Goal: Download file/media

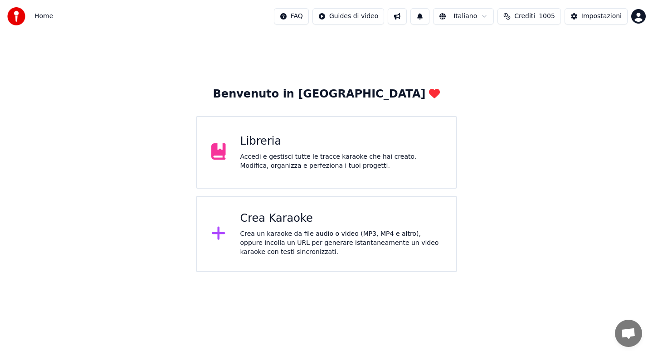
click at [255, 153] on div "Accedi e gestisci tutte le tracce karaoke che hai creato. Modifica, organizza e…" at bounding box center [341, 161] width 202 height 18
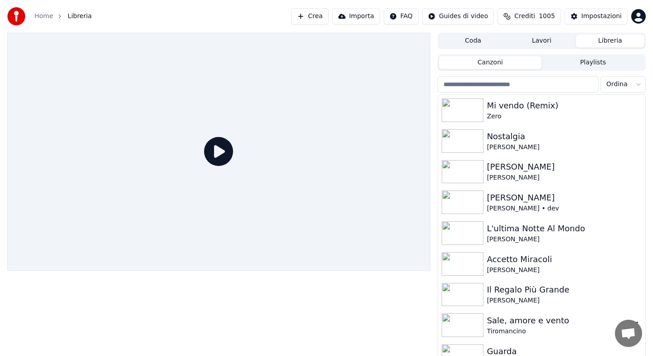
scroll to position [5, 0]
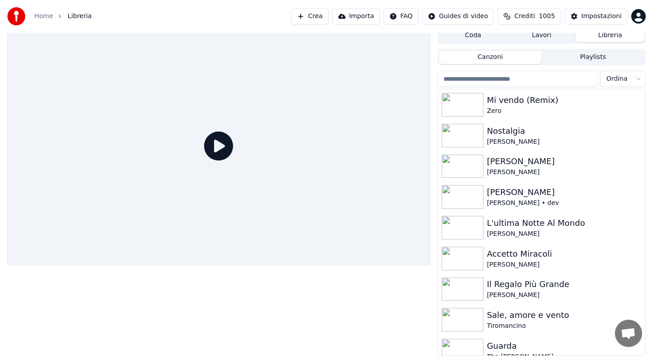
click at [638, 80] on html "Home Libreria Crea Importa FAQ Guides di video Crediti 1005 Impostazioni Coda L…" at bounding box center [326, 173] width 653 height 356
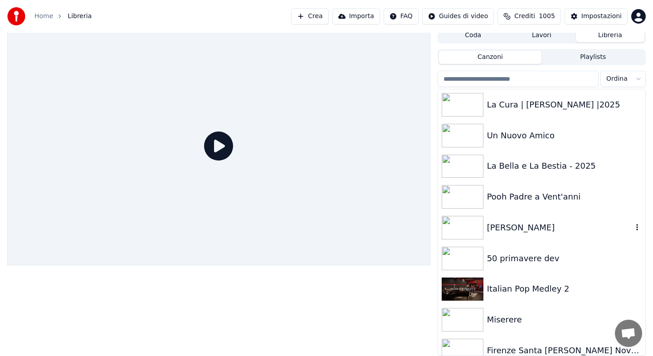
click at [501, 229] on div "[PERSON_NAME]" at bounding box center [560, 227] width 146 height 13
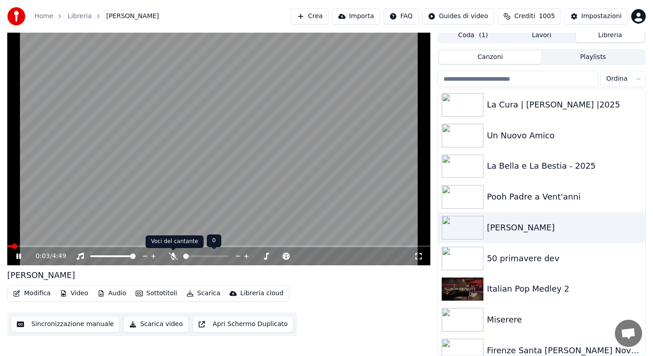
click at [172, 259] on icon at bounding box center [173, 256] width 9 height 7
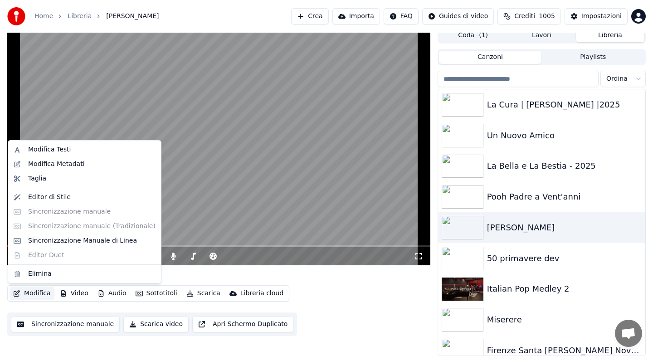
click at [38, 295] on button "Modifica" at bounding box center [32, 293] width 45 height 13
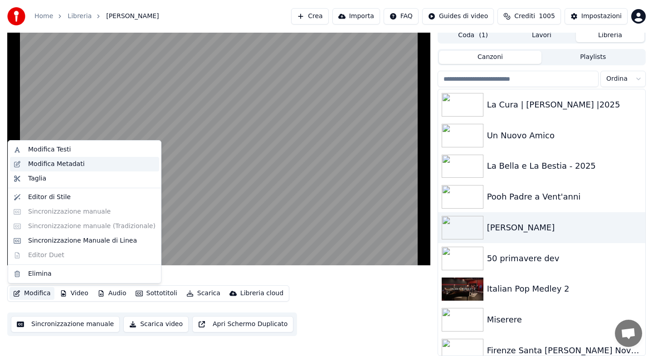
click at [72, 166] on div "Modifica Metadati" at bounding box center [56, 164] width 57 height 9
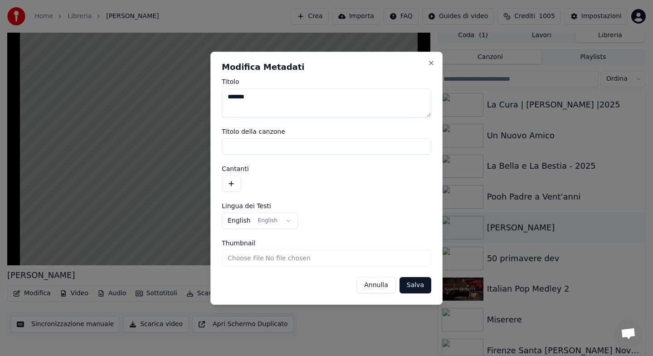
click at [272, 96] on textarea "*******" at bounding box center [326, 102] width 209 height 29
type textarea "**********"
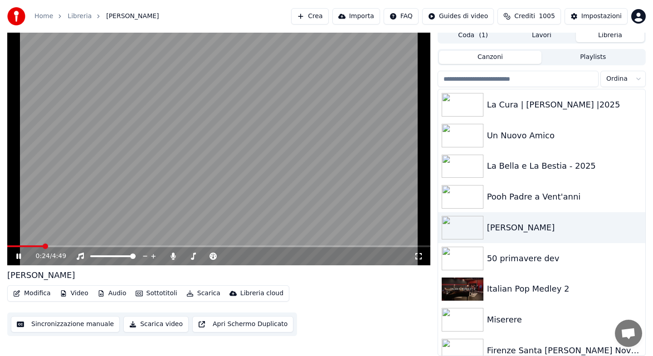
click at [198, 293] on button "Scarica" at bounding box center [203, 293] width 41 height 13
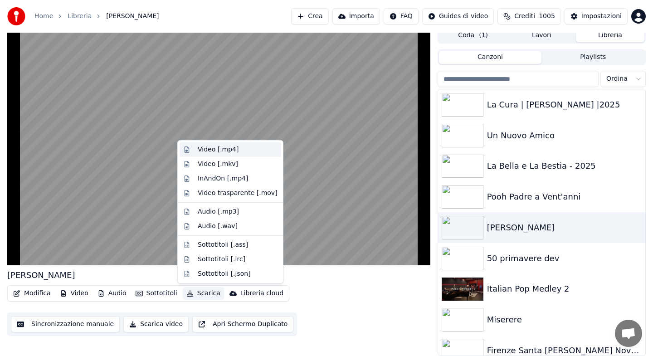
click at [216, 151] on div "Video [.mp4]" at bounding box center [218, 149] width 41 height 9
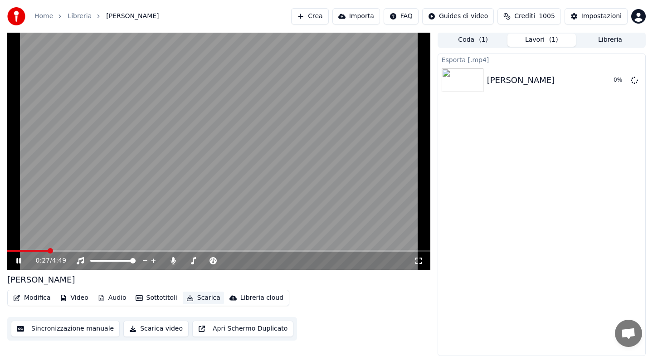
scroll to position [1, 0]
click at [50, 250] on span at bounding box center [40, 251] width 67 height 2
click at [19, 258] on icon at bounding box center [18, 260] width 5 height 5
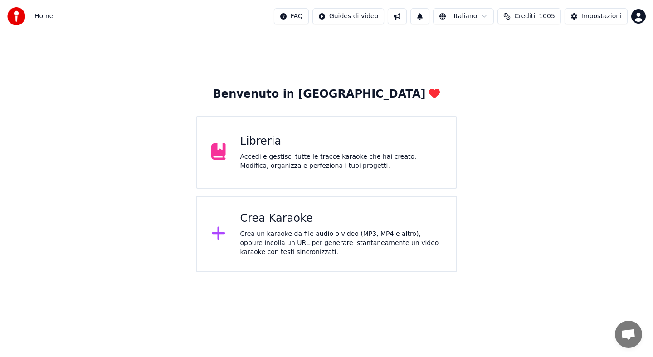
click at [342, 164] on div "Accedi e gestisci tutte le tracce karaoke che hai creato. Modifica, organizza e…" at bounding box center [341, 161] width 202 height 18
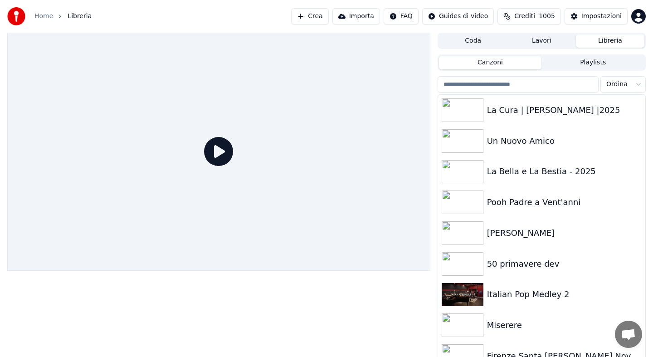
click at [474, 85] on input "search" at bounding box center [518, 84] width 161 height 16
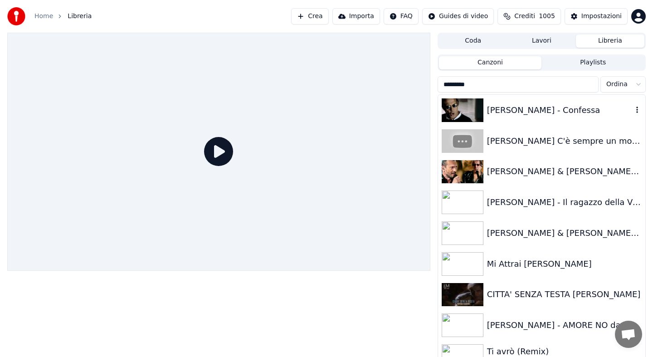
type input "*********"
click at [522, 121] on div "[PERSON_NAME] - Confessa" at bounding box center [541, 110] width 207 height 31
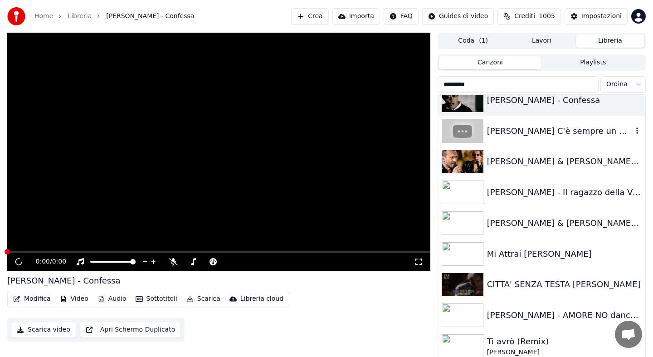
scroll to position [5, 0]
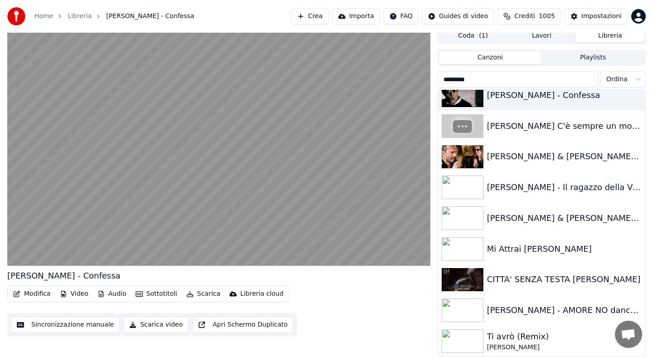
click at [505, 334] on div "Ti avrò (Remix)" at bounding box center [560, 336] width 146 height 13
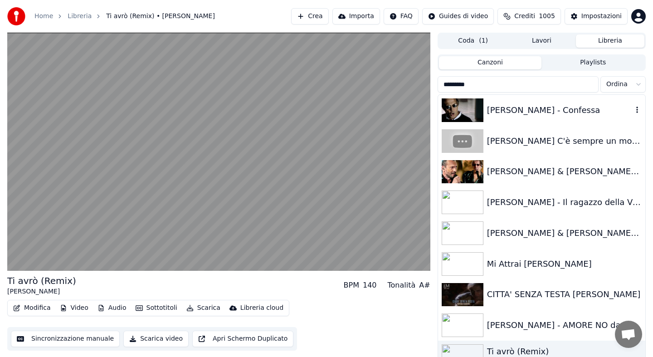
click at [517, 112] on div "[PERSON_NAME] - Confessa" at bounding box center [560, 110] width 146 height 13
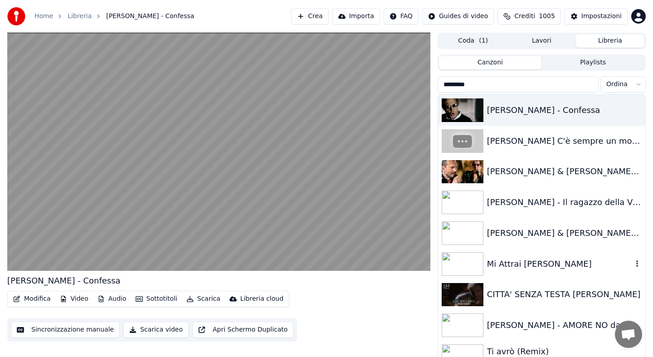
click at [510, 265] on div "Mi Attrai [PERSON_NAME]" at bounding box center [560, 264] width 146 height 13
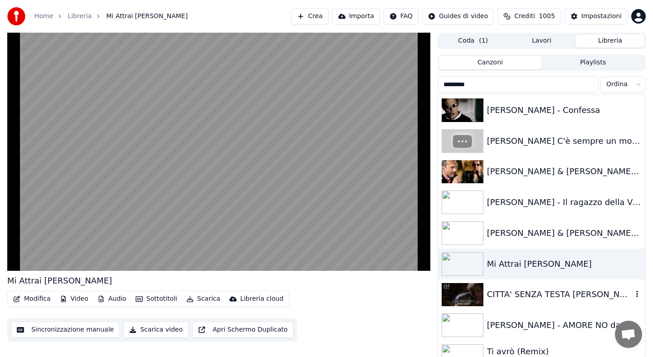
click at [511, 297] on div "CITTA' SENZA TESTA [PERSON_NAME]" at bounding box center [560, 294] width 146 height 13
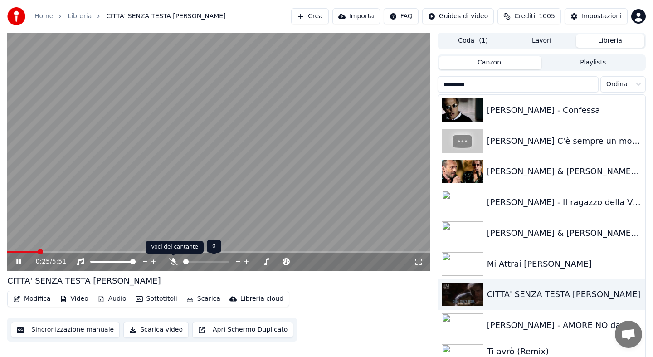
click at [173, 263] on icon at bounding box center [173, 261] width 9 height 7
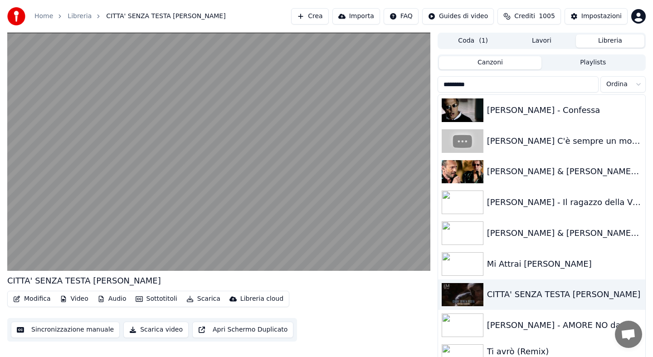
click at [200, 300] on button "Scarica" at bounding box center [203, 298] width 41 height 13
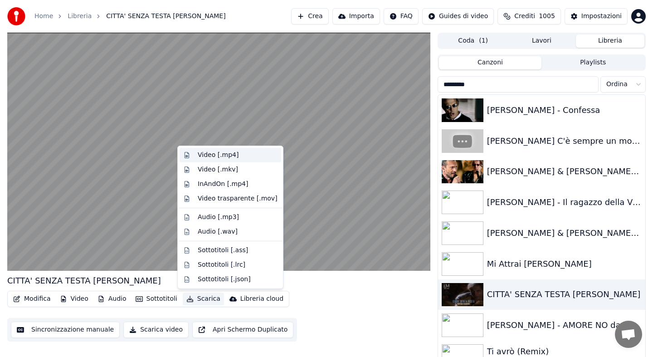
click at [214, 157] on div "Video [.mp4]" at bounding box center [218, 155] width 41 height 9
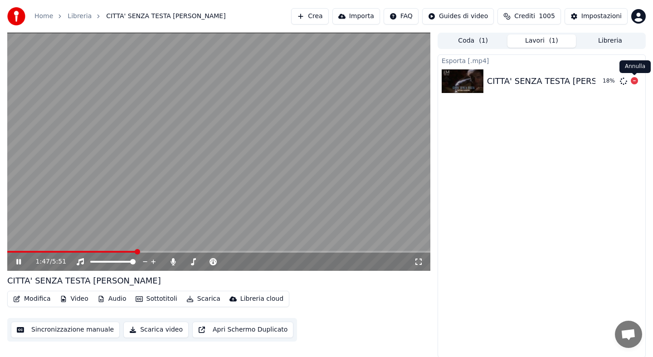
click at [635, 78] on span at bounding box center [634, 75] width 5 height 5
click at [635, 80] on icon at bounding box center [634, 80] width 7 height 7
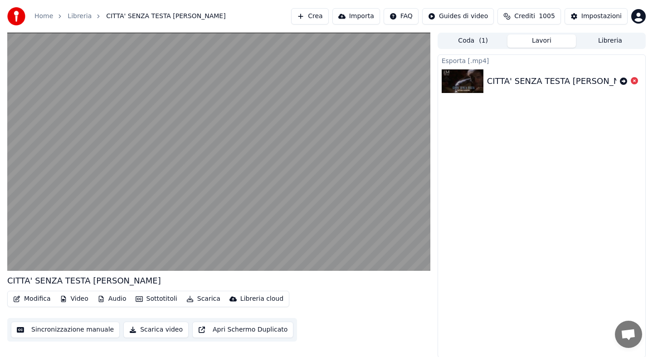
click at [608, 44] on button "Libreria" at bounding box center [610, 40] width 68 height 13
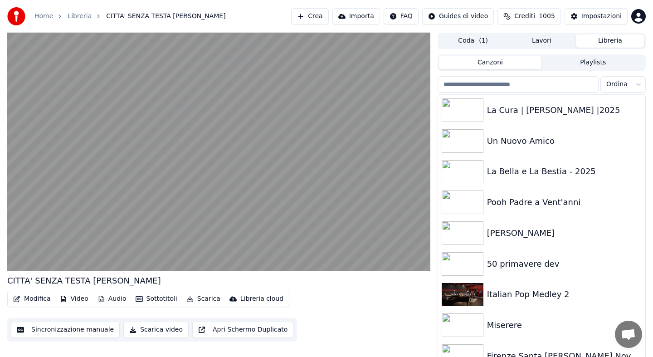
click at [554, 84] on input "search" at bounding box center [518, 84] width 161 height 16
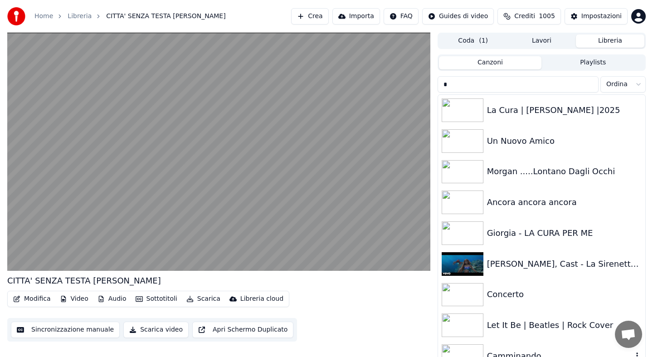
type input "*"
click at [504, 347] on div "Camminando" at bounding box center [541, 356] width 207 height 31
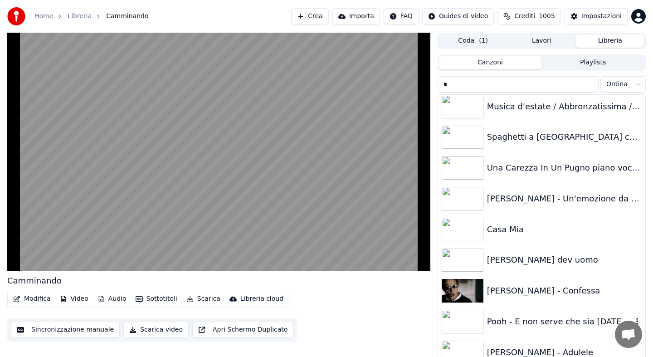
scroll to position [1215, 0]
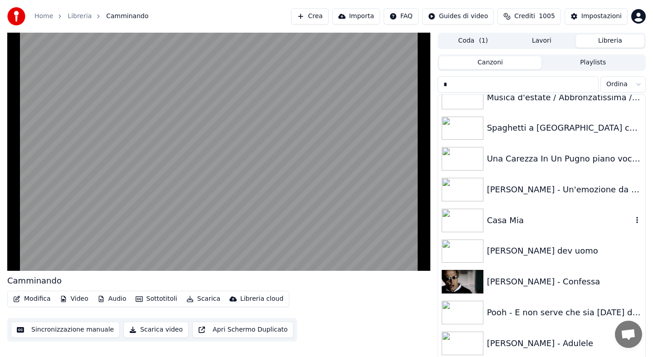
click at [516, 224] on div "Casa Mia" at bounding box center [560, 220] width 146 height 13
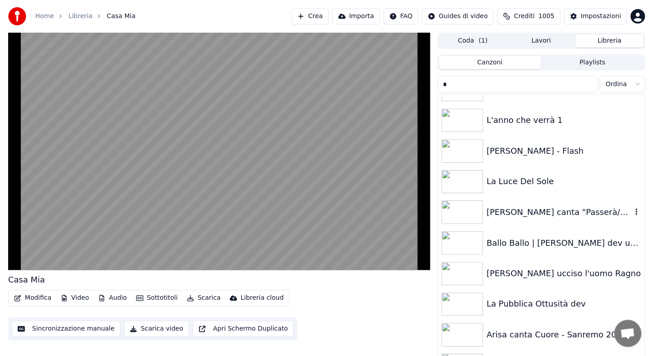
scroll to position [1487, 0]
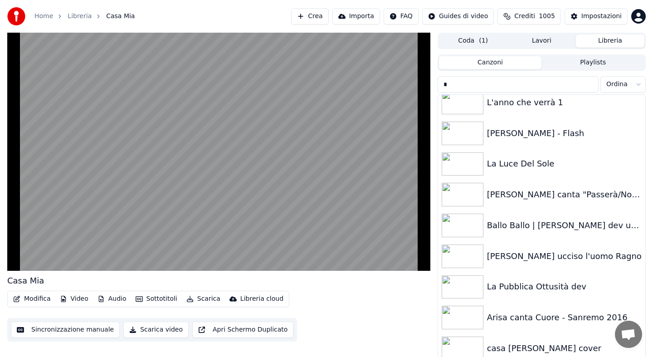
click at [203, 301] on button "Scarica" at bounding box center [203, 298] width 41 height 13
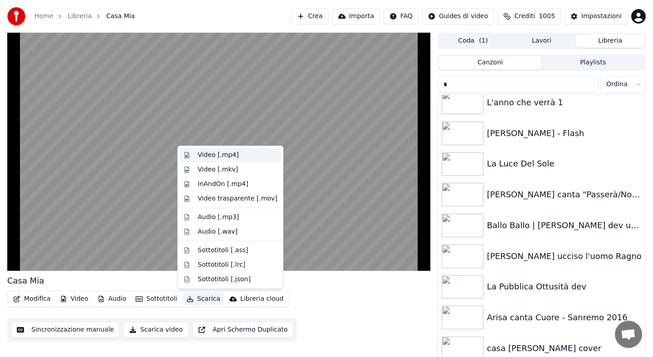
click at [213, 157] on div "Video [.mp4]" at bounding box center [218, 155] width 41 height 9
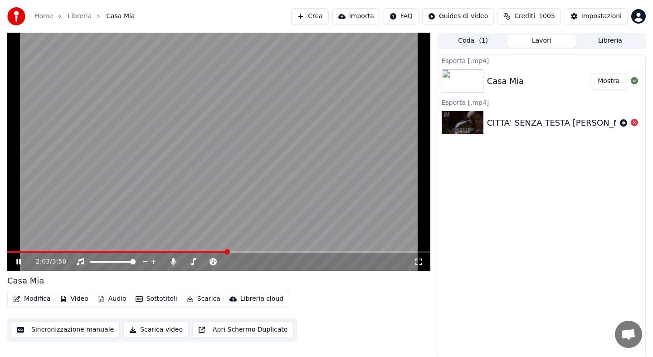
click at [19, 261] on icon at bounding box center [25, 261] width 21 height 7
click at [39, 300] on button "Modifica" at bounding box center [32, 298] width 45 height 13
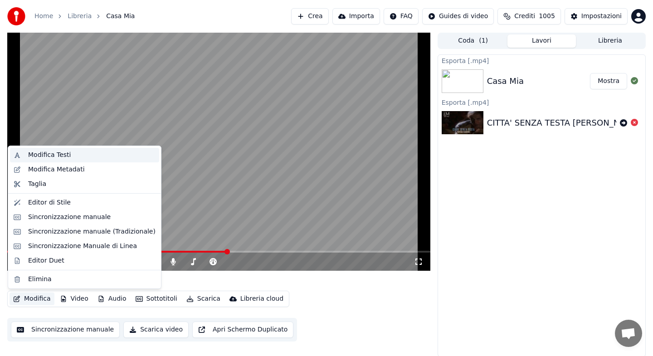
click at [45, 155] on div "Modifica Testi" at bounding box center [49, 155] width 43 height 9
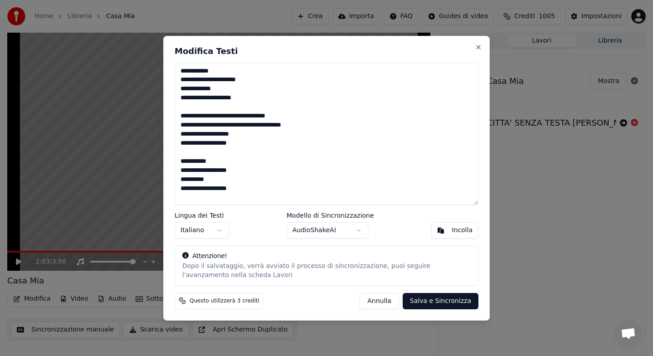
click at [256, 97] on textarea "**********" at bounding box center [327, 134] width 304 height 142
click at [241, 164] on textarea "**********" at bounding box center [327, 134] width 304 height 142
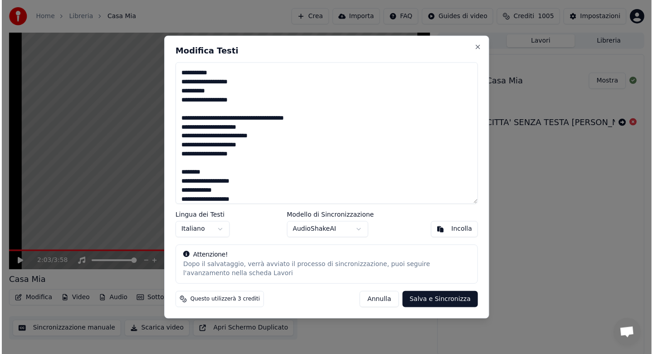
scroll to position [156, 0]
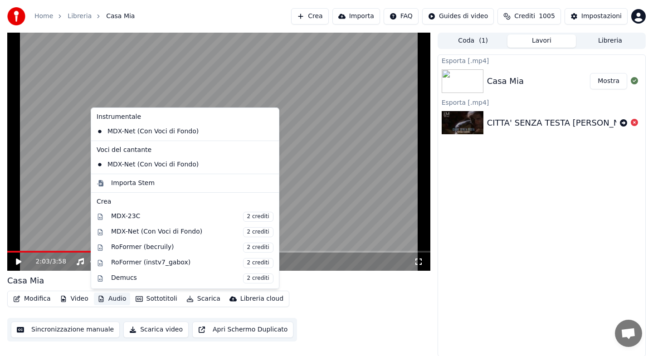
click at [108, 302] on button "Audio" at bounding box center [112, 298] width 36 height 13
click at [135, 184] on div "Importa Stem" at bounding box center [133, 183] width 44 height 9
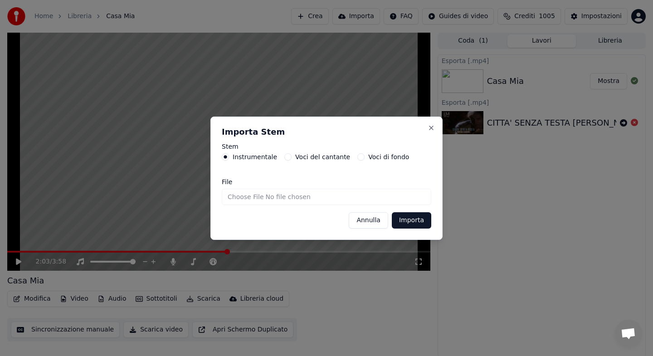
click at [238, 199] on input "File" at bounding box center [326, 197] width 209 height 16
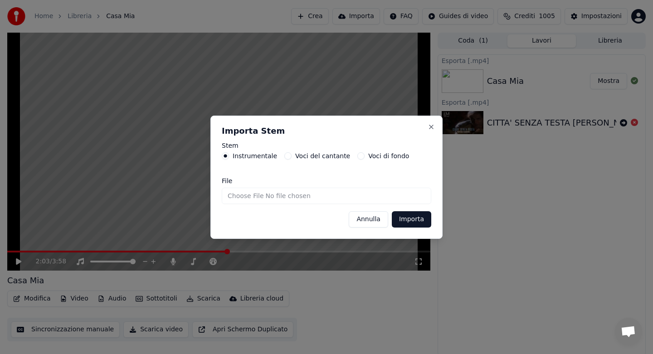
type input "**********"
click at [403, 224] on button "Importa" at bounding box center [411, 219] width 39 height 16
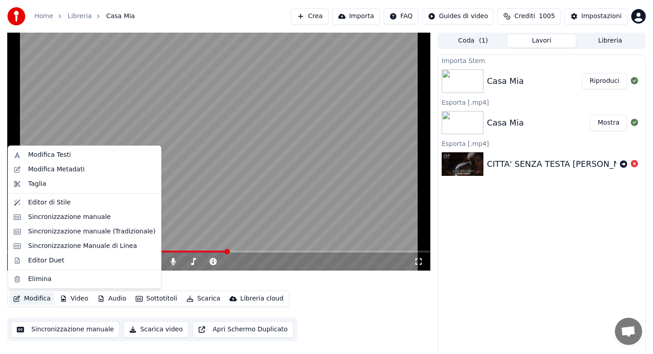
click at [46, 299] on button "Modifica" at bounding box center [32, 298] width 45 height 13
click at [73, 244] on div "Sincronizzazione Manuale di Linea" at bounding box center [82, 246] width 109 height 9
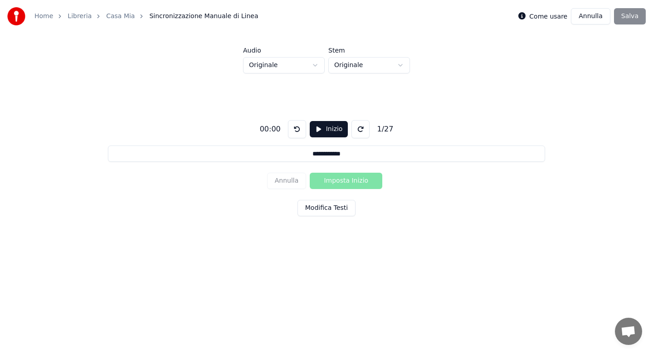
click at [319, 68] on html "**********" at bounding box center [326, 137] width 653 height 274
click at [317, 129] on button "Inizio" at bounding box center [329, 129] width 39 height 16
click at [336, 181] on button "Imposta Inizio" at bounding box center [346, 181] width 73 height 16
click at [336, 181] on button "Imposta Fine" at bounding box center [346, 181] width 73 height 16
click at [336, 181] on button "Imposta Inizio" at bounding box center [346, 181] width 73 height 16
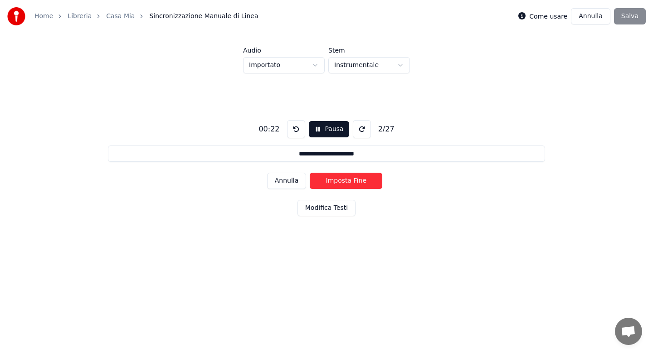
click at [336, 181] on button "Imposta Fine" at bounding box center [346, 181] width 73 height 16
click at [336, 181] on button "Imposta Inizio" at bounding box center [346, 181] width 73 height 16
click at [336, 181] on button "Imposta Fine" at bounding box center [346, 181] width 73 height 16
click at [336, 181] on button "Imposta Inizio" at bounding box center [346, 181] width 73 height 16
click at [336, 181] on button "Imposta Fine" at bounding box center [346, 181] width 73 height 16
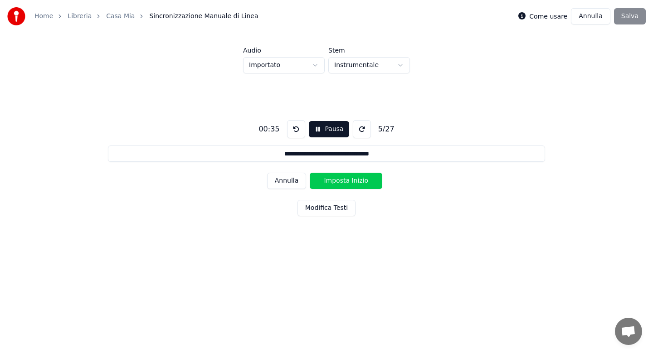
click at [336, 181] on button "Imposta Inizio" at bounding box center [346, 181] width 73 height 16
click at [336, 181] on button "Imposta Fine" at bounding box center [346, 181] width 73 height 16
click at [336, 181] on button "Imposta Inizio" at bounding box center [346, 181] width 73 height 16
click at [336, 181] on button "Imposta Fine" at bounding box center [346, 181] width 73 height 16
click at [336, 181] on button "Imposta Inizio" at bounding box center [346, 181] width 73 height 16
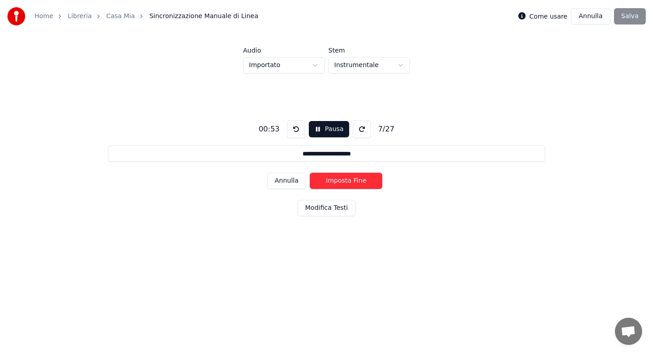
click at [336, 181] on button "Imposta Fine" at bounding box center [346, 181] width 73 height 16
click at [336, 181] on button "Imposta Inizio" at bounding box center [346, 181] width 73 height 16
click at [336, 181] on button "Imposta Fine" at bounding box center [346, 181] width 73 height 16
click at [336, 181] on button "Imposta Inizio" at bounding box center [346, 181] width 73 height 16
click at [336, 181] on button "Imposta Fine" at bounding box center [346, 181] width 73 height 16
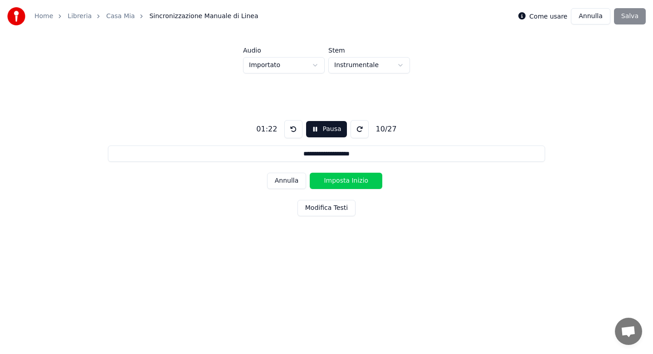
click at [336, 181] on button "Imposta Inizio" at bounding box center [346, 181] width 73 height 16
click at [336, 181] on button "Imposta Fine" at bounding box center [346, 181] width 73 height 16
click at [336, 181] on button "Imposta Inizio" at bounding box center [346, 181] width 73 height 16
click at [336, 181] on button "Imposta Fine" at bounding box center [346, 181] width 73 height 16
click at [336, 181] on button "Imposta Inizio" at bounding box center [346, 181] width 73 height 16
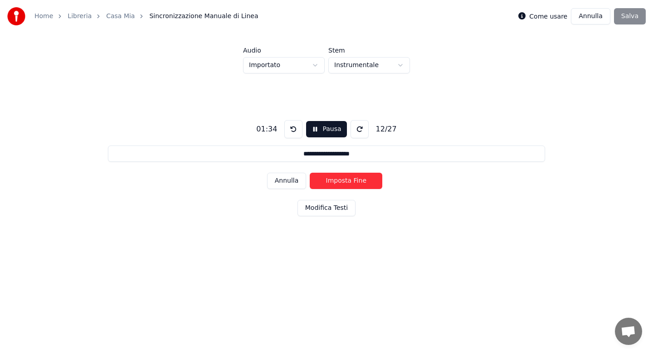
click at [336, 181] on button "Imposta Fine" at bounding box center [346, 181] width 73 height 16
click at [336, 181] on button "Imposta Inizio" at bounding box center [346, 181] width 73 height 16
click at [336, 181] on button "Imposta Fine" at bounding box center [346, 181] width 73 height 16
click at [336, 181] on button "Imposta Inizio" at bounding box center [346, 181] width 73 height 16
click at [336, 181] on button "Imposta Fine" at bounding box center [346, 181] width 73 height 16
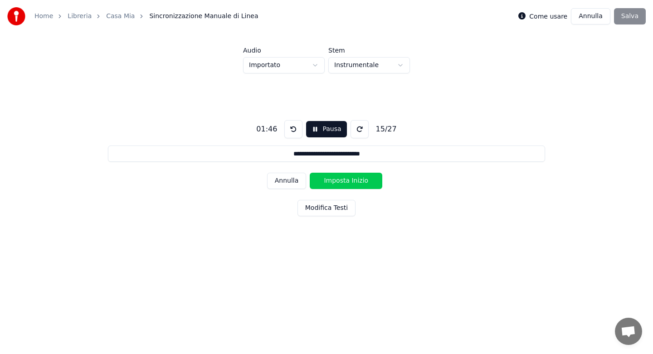
click at [336, 181] on button "Imposta Inizio" at bounding box center [346, 181] width 73 height 16
click at [336, 181] on button "Imposta Fine" at bounding box center [346, 181] width 73 height 16
click at [336, 181] on button "Imposta Inizio" at bounding box center [346, 181] width 73 height 16
click at [336, 181] on button "Imposta Fine" at bounding box center [346, 181] width 73 height 16
click at [336, 181] on button "Imposta Inizio" at bounding box center [346, 181] width 73 height 16
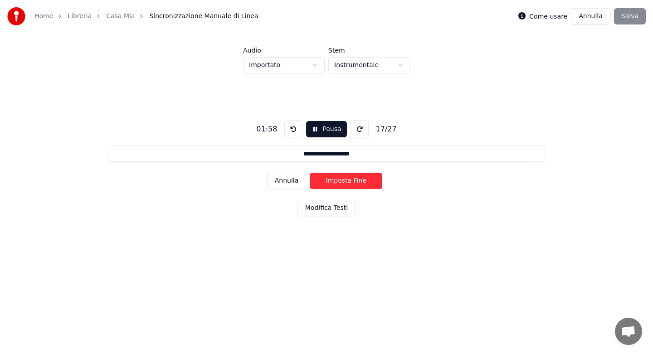
click at [336, 181] on button "Imposta Fine" at bounding box center [346, 181] width 73 height 16
click at [336, 181] on button "Imposta Inizio" at bounding box center [346, 181] width 73 height 16
click at [336, 181] on button "Imposta Fine" at bounding box center [346, 181] width 73 height 16
click at [336, 181] on button "Imposta Inizio" at bounding box center [346, 181] width 73 height 16
click at [336, 181] on button "Imposta Fine" at bounding box center [346, 181] width 73 height 16
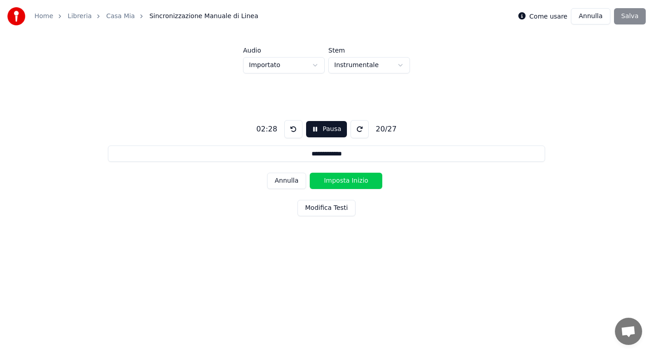
click at [336, 181] on button "Imposta Inizio" at bounding box center [346, 181] width 73 height 16
click at [336, 181] on button "Imposta Fine" at bounding box center [346, 181] width 73 height 16
click at [336, 181] on button "Imposta Inizio" at bounding box center [346, 181] width 73 height 16
click at [336, 181] on button "Imposta Fine" at bounding box center [346, 181] width 73 height 16
click at [336, 181] on button "Imposta Inizio" at bounding box center [346, 181] width 73 height 16
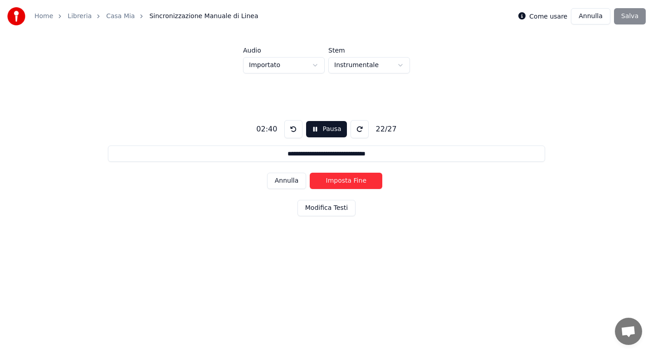
click at [336, 181] on button "Imposta Fine" at bounding box center [346, 181] width 73 height 16
click at [336, 181] on button "Imposta Inizio" at bounding box center [346, 181] width 73 height 16
click at [336, 181] on button "Imposta Fine" at bounding box center [346, 181] width 73 height 16
click at [336, 181] on button "Imposta Inizio" at bounding box center [346, 181] width 73 height 16
click at [336, 181] on button "Imposta Fine" at bounding box center [346, 181] width 73 height 16
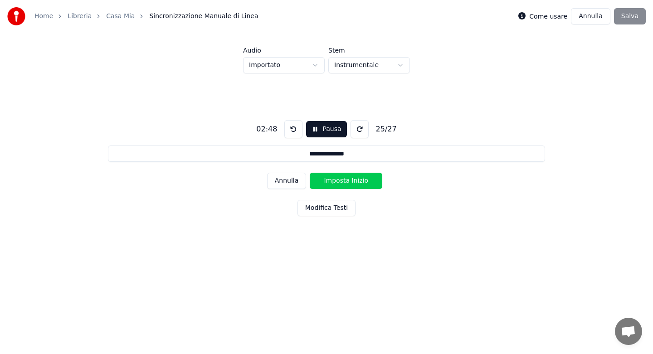
click at [336, 181] on button "Imposta Inizio" at bounding box center [346, 181] width 73 height 16
click at [336, 181] on button "Imposta Fine" at bounding box center [346, 181] width 73 height 16
click at [336, 181] on button "Imposta Inizio" at bounding box center [346, 181] width 73 height 16
click at [336, 181] on button "Imposta Fine" at bounding box center [346, 181] width 73 height 16
type input "**********"
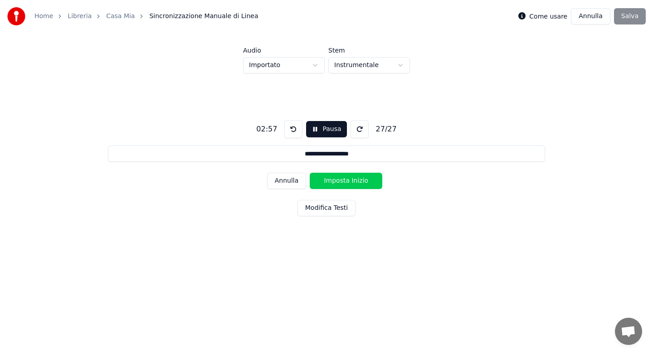
click at [336, 181] on button "Imposta Inizio" at bounding box center [346, 181] width 73 height 16
click at [336, 181] on button "Imposta Fine" at bounding box center [346, 181] width 73 height 16
click at [629, 24] on button "Salva" at bounding box center [630, 16] width 32 height 16
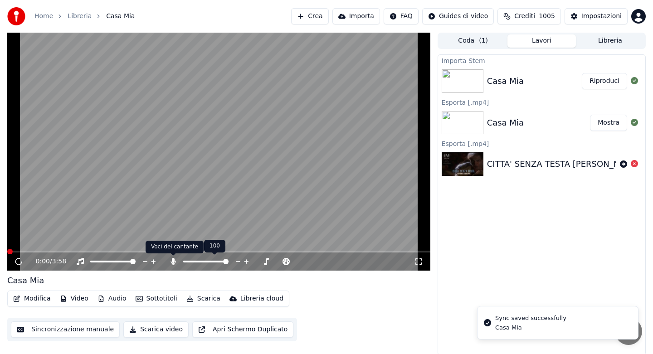
click at [176, 261] on icon at bounding box center [173, 261] width 9 height 7
click at [117, 302] on button "Audio" at bounding box center [112, 298] width 36 height 13
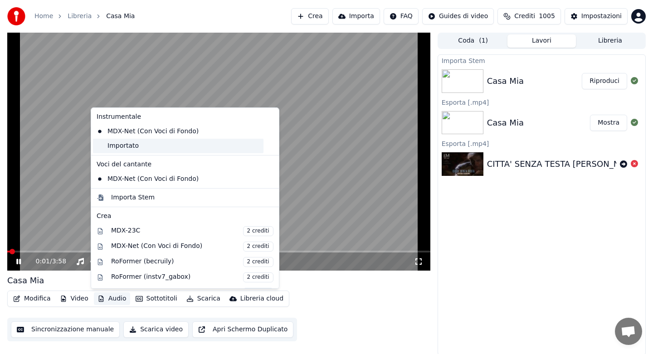
click at [137, 149] on div "Importato" at bounding box center [178, 146] width 170 height 15
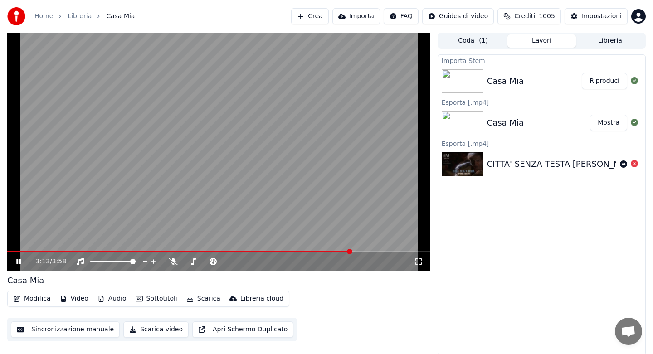
click at [40, 296] on button "Modifica" at bounding box center [32, 298] width 45 height 13
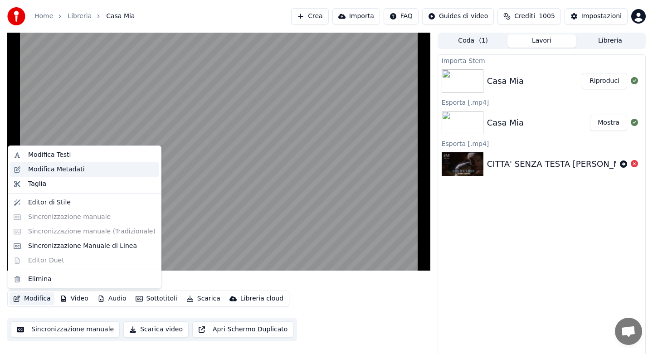
click at [61, 170] on div "Modifica Metadati" at bounding box center [56, 169] width 57 height 9
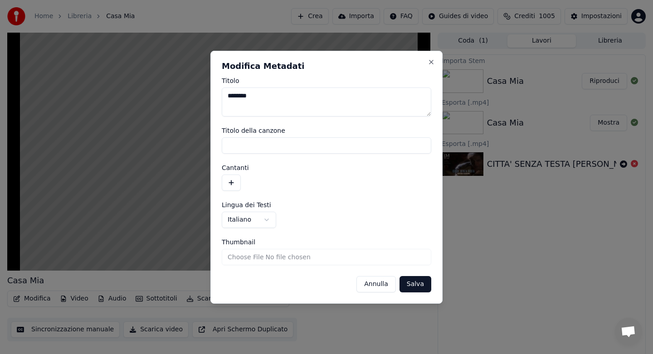
click at [277, 101] on textarea "********" at bounding box center [326, 102] width 209 height 29
type textarea "**********"
click at [410, 283] on button "Salva" at bounding box center [415, 284] width 32 height 16
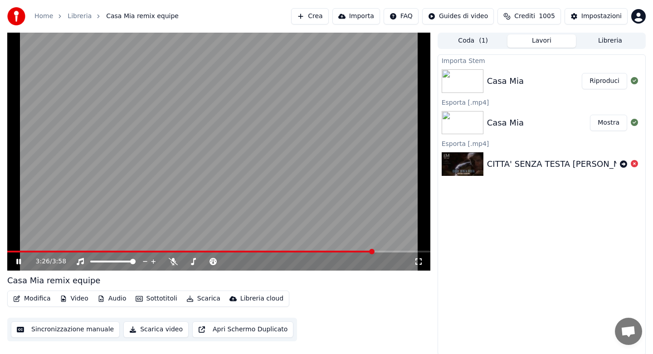
click at [211, 300] on button "Scarica" at bounding box center [203, 298] width 41 height 13
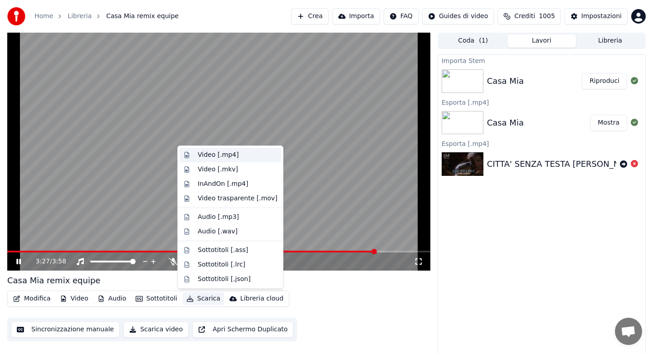
click at [213, 154] on div "Video [.mp4]" at bounding box center [218, 155] width 41 height 9
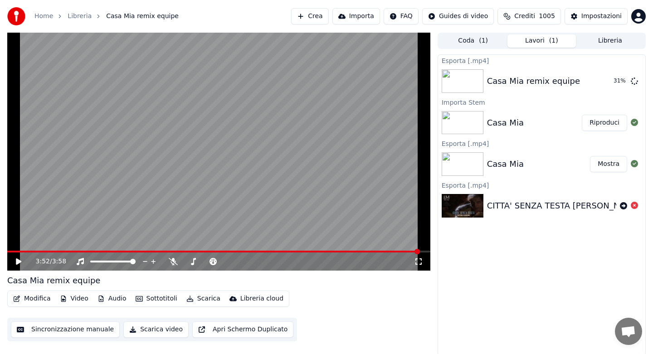
click at [602, 43] on button "Libreria" at bounding box center [610, 40] width 68 height 13
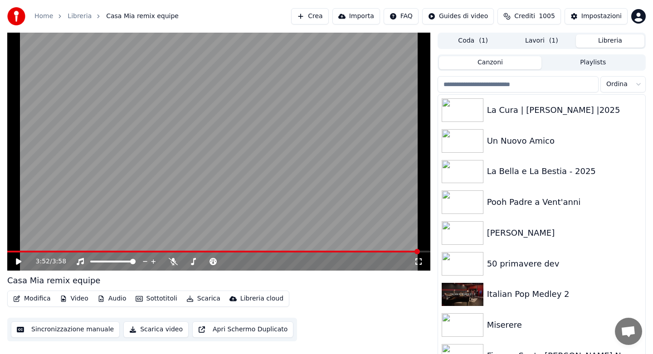
click at [519, 83] on input "search" at bounding box center [518, 84] width 161 height 16
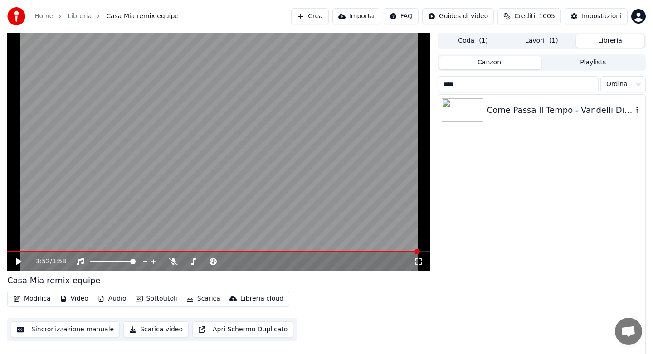
type input "****"
click at [530, 113] on div "Come Passa Il Tempo - Vandelli Dik Dik Camaleonti" at bounding box center [560, 110] width 146 height 13
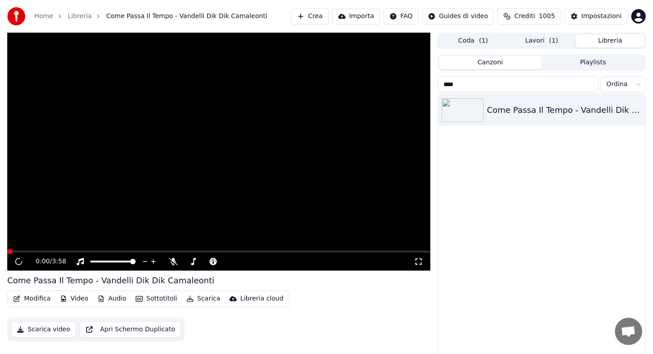
click at [173, 262] on icon at bounding box center [173, 261] width 9 height 7
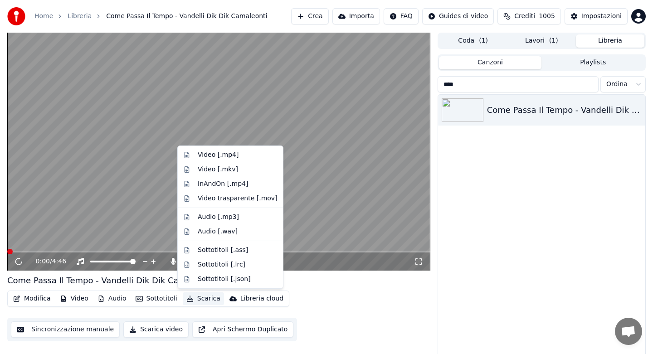
click at [198, 297] on button "Scarica" at bounding box center [203, 298] width 41 height 13
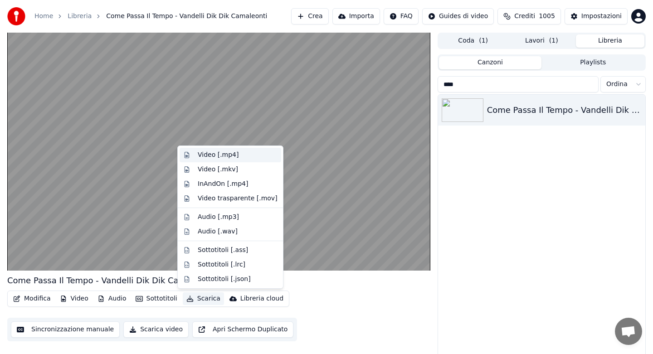
click at [216, 156] on div "Video [.mp4]" at bounding box center [218, 155] width 41 height 9
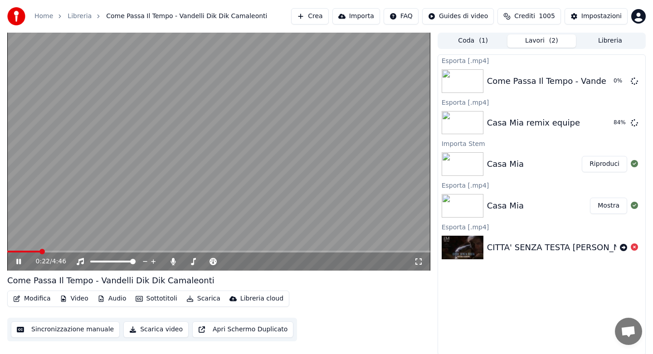
click at [19, 258] on icon at bounding box center [25, 261] width 21 height 7
